Goal: Task Accomplishment & Management: Manage account settings

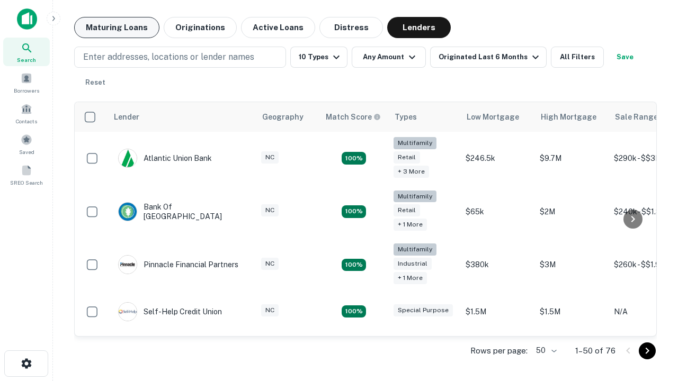
click at [117, 28] on button "Maturing Loans" at bounding box center [116, 27] width 85 height 21
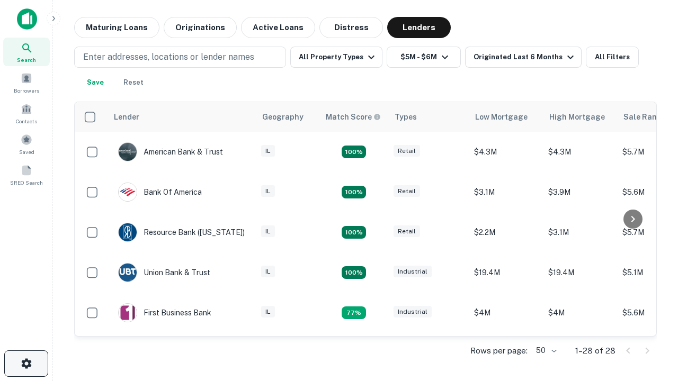
click at [26, 364] on icon "button" at bounding box center [26, 364] width 13 height 13
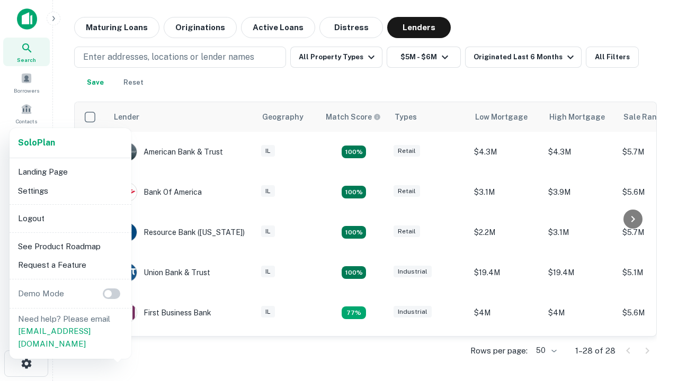
click at [70, 218] on li "Logout" at bounding box center [70, 218] width 113 height 19
